Goal: Information Seeking & Learning: Learn about a topic

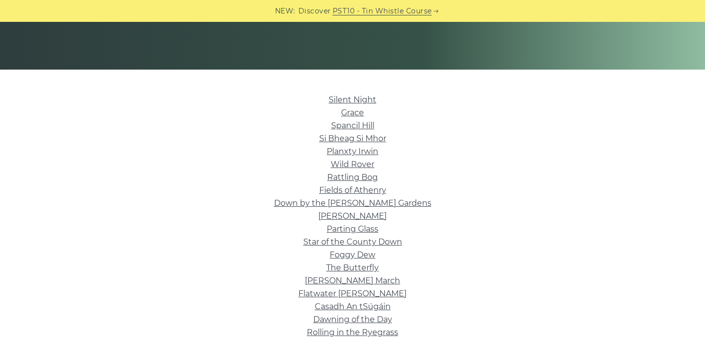
scroll to position [193, 0]
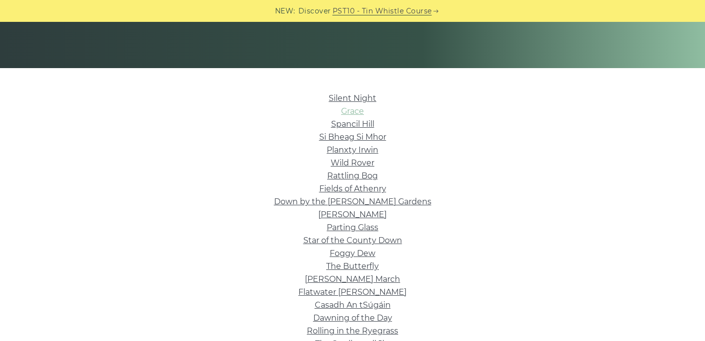
click at [357, 109] on link "Grace" at bounding box center [352, 110] width 23 height 9
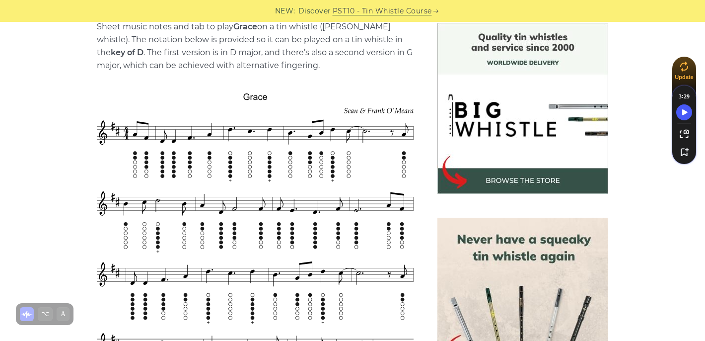
scroll to position [241, 0]
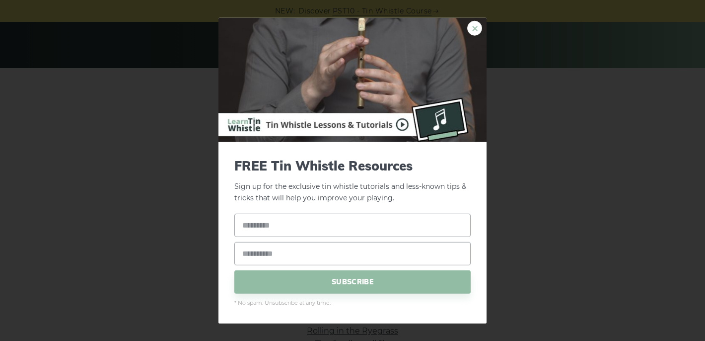
click at [474, 25] on link "×" at bounding box center [474, 28] width 15 height 15
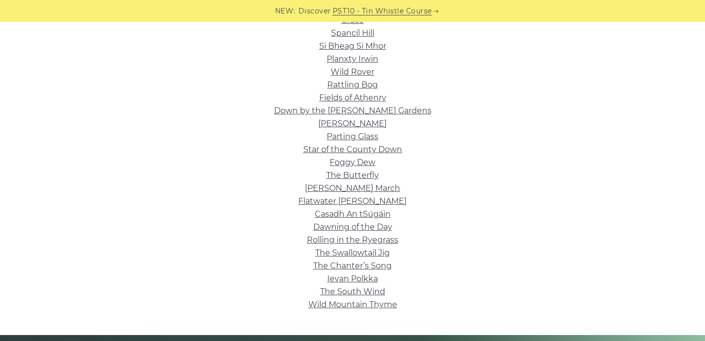
scroll to position [284, 0]
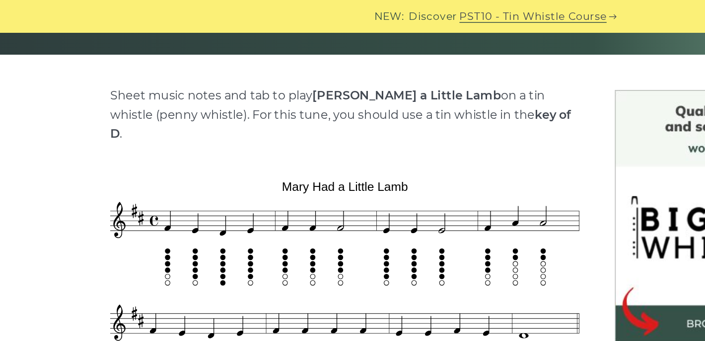
scroll to position [221, 0]
